Goal: Use online tool/utility

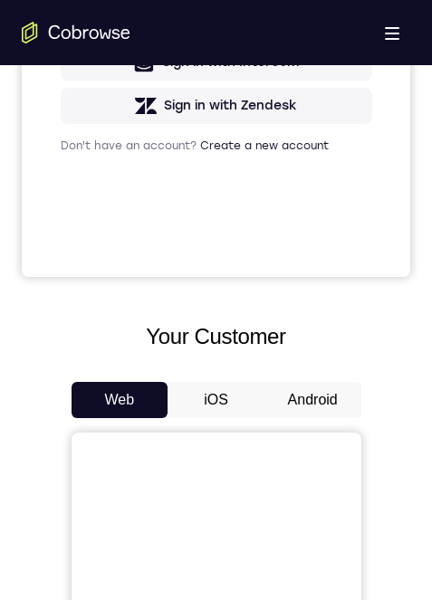
click at [310, 395] on button "Android" at bounding box center [312, 400] width 97 height 36
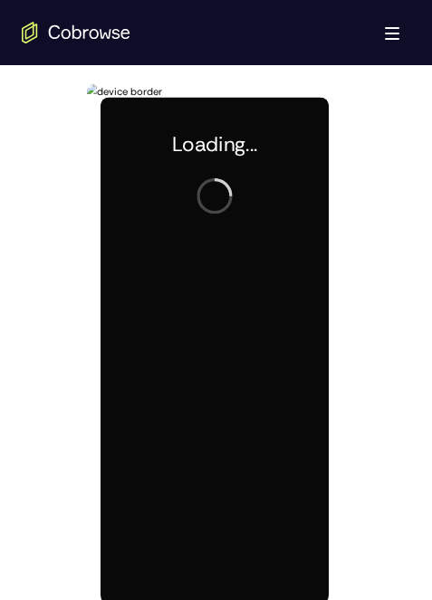
scroll to position [1177, 0]
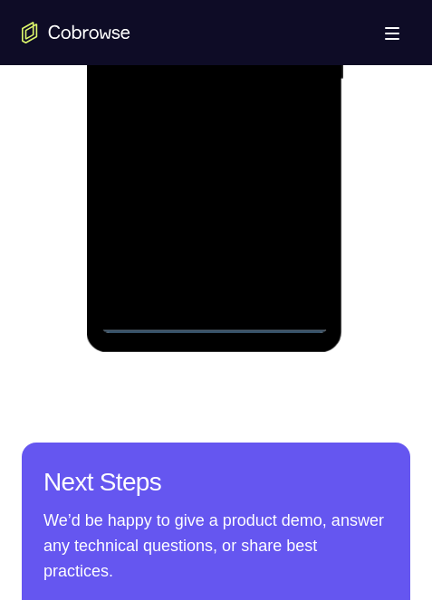
click at [211, 317] on div at bounding box center [214, 79] width 228 height 507
click at [304, 238] on div at bounding box center [214, 79] width 228 height 507
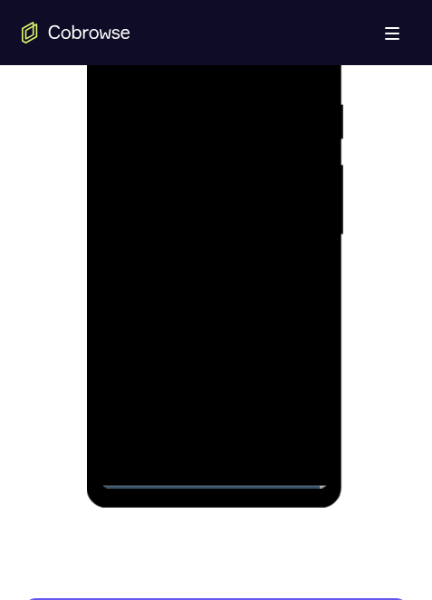
scroll to position [996, 0]
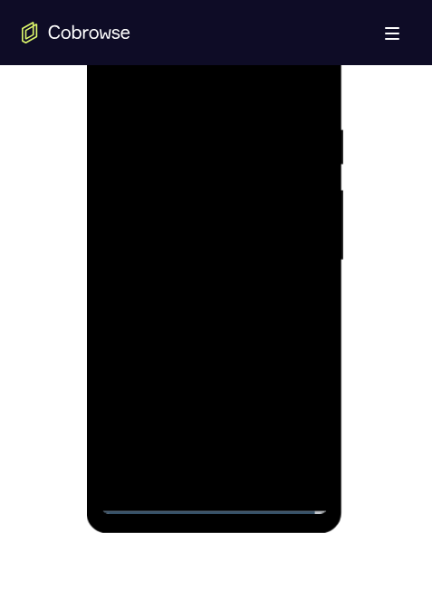
click at [221, 91] on div at bounding box center [214, 260] width 228 height 507
click at [287, 243] on div at bounding box center [214, 260] width 228 height 507
click at [193, 470] on div at bounding box center [214, 260] width 228 height 507
click at [123, 237] on div at bounding box center [214, 260] width 228 height 507
click at [168, 243] on div at bounding box center [214, 260] width 228 height 507
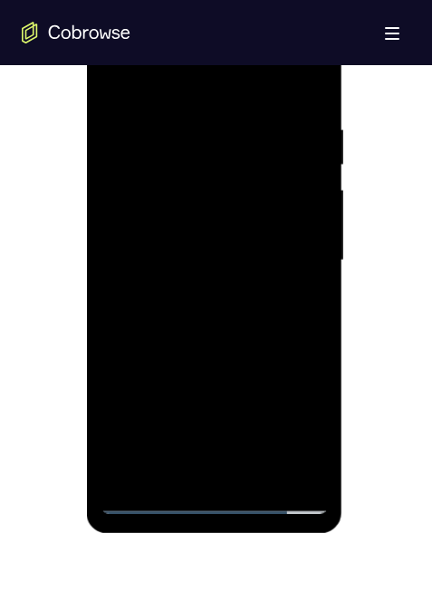
drag, startPoint x: 257, startPoint y: 188, endPoint x: 446, endPoint y: 185, distance: 189.2
click at [257, 187] on div at bounding box center [214, 260] width 228 height 507
click at [197, 217] on div at bounding box center [214, 260] width 228 height 507
click at [230, 259] on div at bounding box center [214, 260] width 228 height 507
drag, startPoint x: 244, startPoint y: 315, endPoint x: 453, endPoint y: 284, distance: 210.5
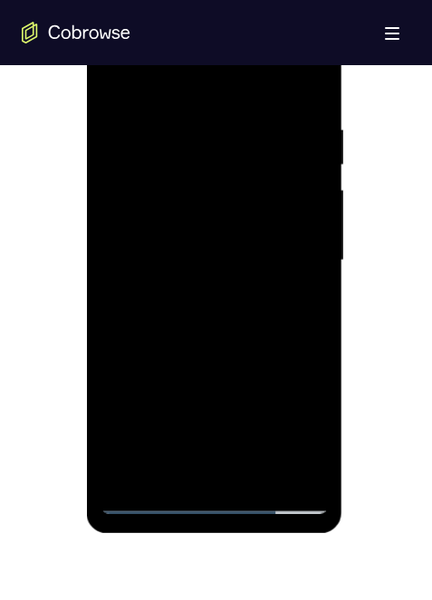
click at [244, 315] on div at bounding box center [214, 260] width 228 height 507
click at [26, 138] on div at bounding box center [216, 258] width 388 height 557
click at [255, 334] on div at bounding box center [214, 260] width 228 height 507
click at [257, 472] on div at bounding box center [214, 260] width 228 height 507
click at [205, 352] on div at bounding box center [214, 260] width 228 height 507
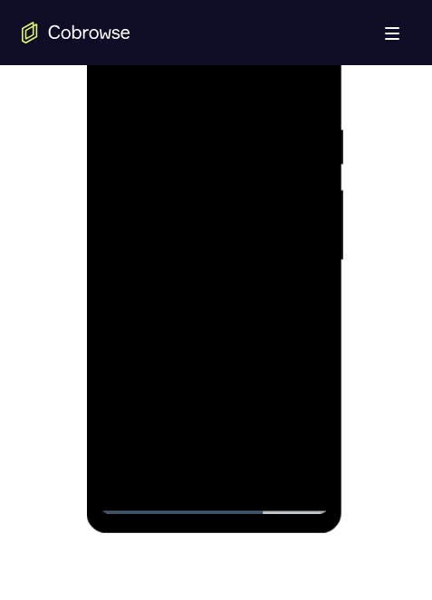
click at [243, 230] on div at bounding box center [214, 260] width 228 height 507
click at [172, 467] on div at bounding box center [214, 260] width 228 height 507
click at [301, 300] on div at bounding box center [214, 260] width 228 height 507
click at [119, 79] on div at bounding box center [214, 260] width 228 height 507
click at [119, 77] on div at bounding box center [214, 260] width 228 height 507
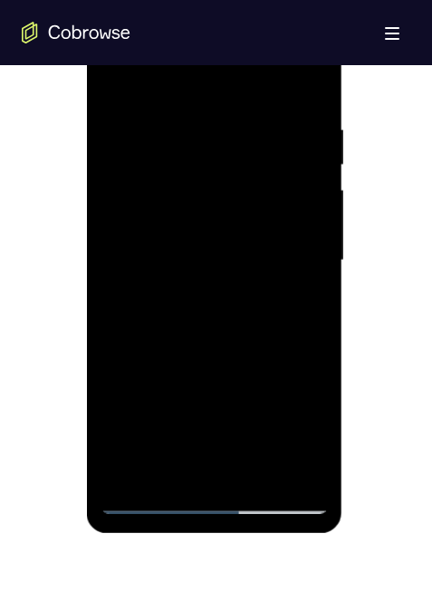
drag, startPoint x: 110, startPoint y: 444, endPoint x: 186, endPoint y: 459, distance: 76.5
click at [110, 445] on div at bounding box center [214, 260] width 228 height 507
click at [260, 471] on div at bounding box center [214, 260] width 228 height 507
drag, startPoint x: 214, startPoint y: 99, endPoint x: 337, endPoint y: 80, distance: 124.6
click at [214, 98] on div at bounding box center [214, 260] width 228 height 507
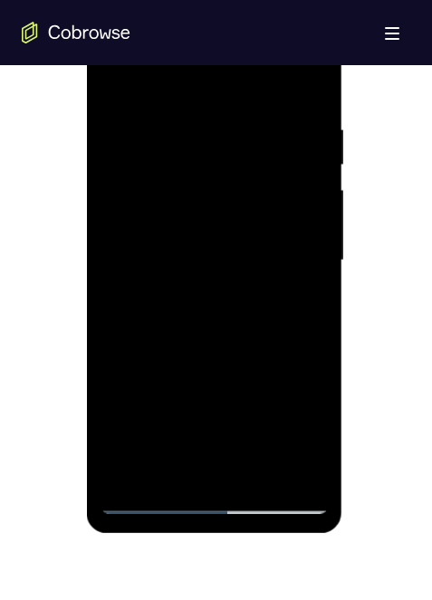
click at [221, 246] on div at bounding box center [214, 260] width 228 height 507
click at [177, 460] on div at bounding box center [214, 260] width 228 height 507
click at [299, 301] on div at bounding box center [214, 260] width 228 height 507
